Goal: Task Accomplishment & Management: Manage account settings

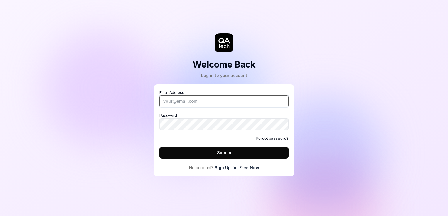
click at [200, 102] on input "Email Address" at bounding box center [224, 102] width 129 height 12
type input "[EMAIL_ADDRESS][DOMAIN_NAME]"
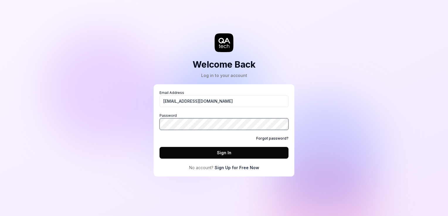
click at [160, 147] on button "Sign In" at bounding box center [224, 153] width 129 height 12
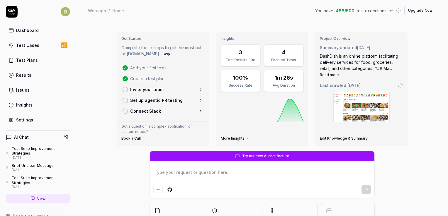
drag, startPoint x: 315, startPoint y: 11, endPoint x: 326, endPoint y: 11, distance: 10.6
click at [237, 11] on span "You have" at bounding box center [324, 11] width 18 height 6
drag, startPoint x: 326, startPoint y: 11, endPoint x: 409, endPoint y: 36, distance: 86.7
click at [237, 36] on div "Get Started Complete these steps to get the most out of [DOMAIN_NAME]. Skip Add…" at bounding box center [262, 89] width 300 height 124
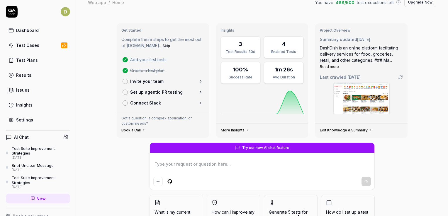
scroll to position [6, 0]
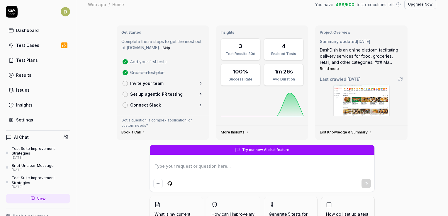
type textarea "*"
click at [149, 80] on p "Invite your team" at bounding box center [146, 83] width 33 height 6
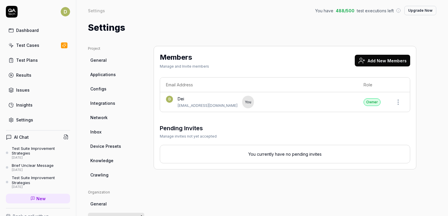
click at [189, 81] on th "Email Address" at bounding box center [259, 85] width 198 height 15
click at [187, 83] on th "Email Address" at bounding box center [259, 85] width 198 height 15
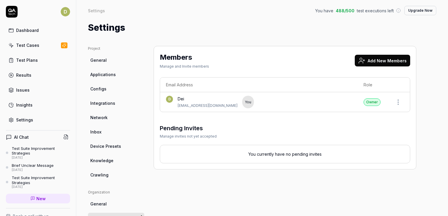
click at [237, 65] on div "Members Manage and Invite members Add New Members" at bounding box center [285, 61] width 251 height 19
click at [237, 60] on button "Add New Members" at bounding box center [382, 61] width 55 height 12
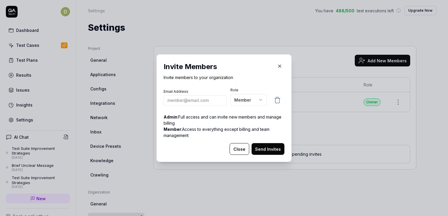
click at [221, 103] on input "email" at bounding box center [195, 100] width 63 height 10
click at [208, 98] on input "de" at bounding box center [195, 100] width 63 height 10
type input "[EMAIL_ADDRESS][DOMAIN_NAME]"
click at [237, 148] on button "Send Invites" at bounding box center [268, 149] width 33 height 12
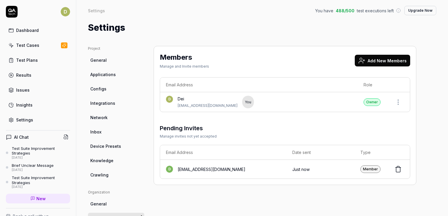
click at [39, 30] on link "Dashboard" at bounding box center [38, 30] width 64 height 11
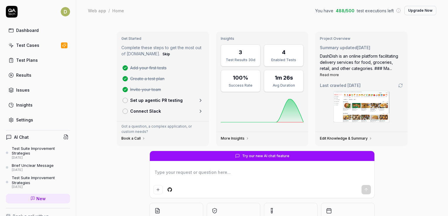
click at [161, 101] on p "Set up agentic PR testing" at bounding box center [156, 100] width 53 height 6
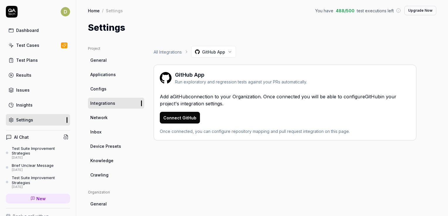
click at [191, 115] on button "Connect GitHub" at bounding box center [180, 118] width 40 height 12
click at [45, 34] on link "Dashboard" at bounding box center [38, 30] width 64 height 11
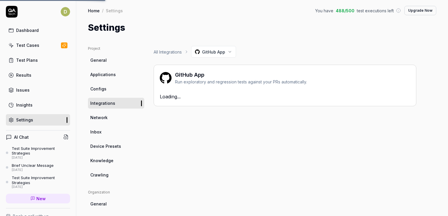
scroll to position [57, 0]
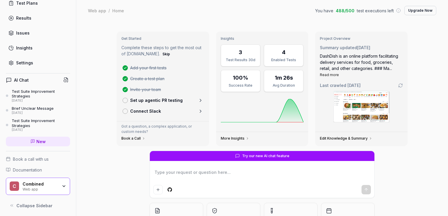
click at [173, 101] on p "Set up agentic PR testing" at bounding box center [156, 100] width 53 height 6
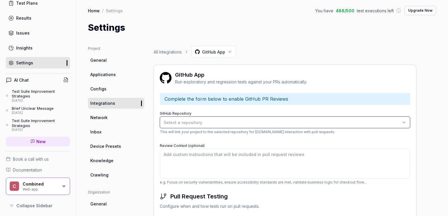
click at [195, 123] on span "Select a repository" at bounding box center [183, 122] width 39 height 5
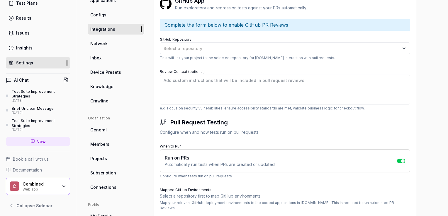
scroll to position [62, 0]
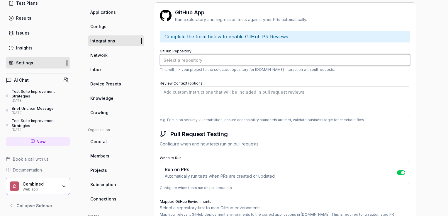
click at [232, 56] on button "Select a repository" at bounding box center [285, 60] width 251 height 12
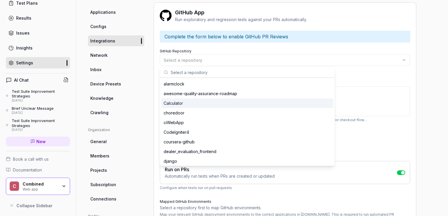
click at [200, 104] on div "Calculator" at bounding box center [244, 103] width 160 height 6
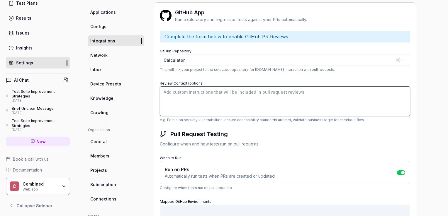
click at [205, 101] on textarea "Review Context (optional)" at bounding box center [285, 102] width 251 height 30
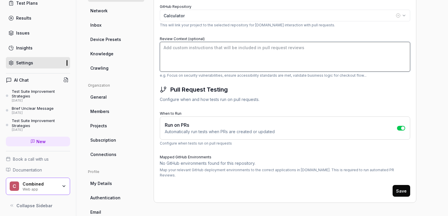
scroll to position [108, 0]
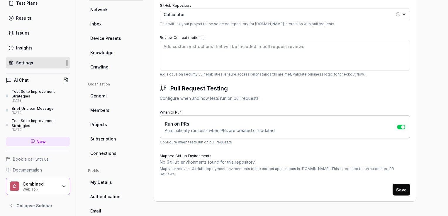
click at [237, 184] on button "Save" at bounding box center [402, 190] width 18 height 12
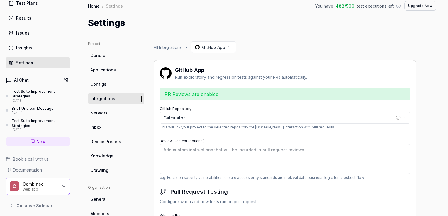
scroll to position [0, 0]
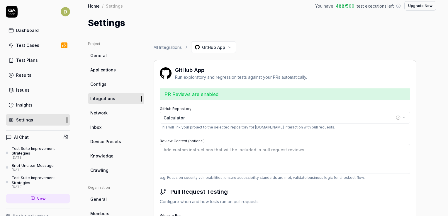
click at [39, 32] on link "Dashboard" at bounding box center [38, 30] width 64 height 11
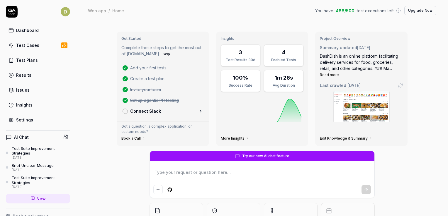
type textarea "*"
click at [145, 111] on p "Connect Slack" at bounding box center [145, 111] width 31 height 6
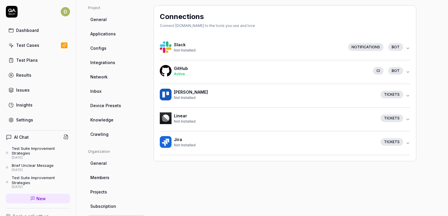
scroll to position [37, 0]
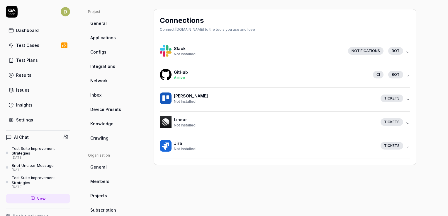
click at [237, 49] on div "bot" at bounding box center [395, 51] width 15 height 8
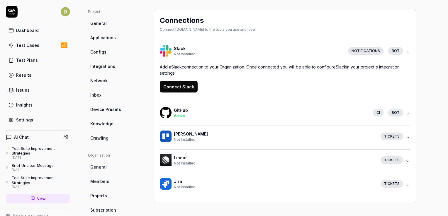
click at [189, 83] on button "Connect Slack" at bounding box center [179, 87] width 38 height 12
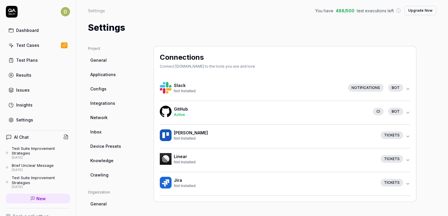
click at [354, 91] on div "Notifications" at bounding box center [365, 88] width 35 height 8
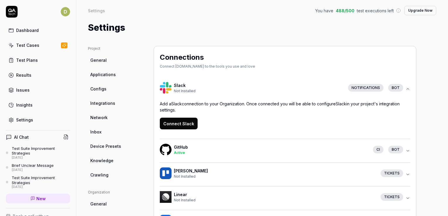
click at [180, 125] on button "Connect Slack" at bounding box center [179, 124] width 38 height 12
